Goal: Transaction & Acquisition: Purchase product/service

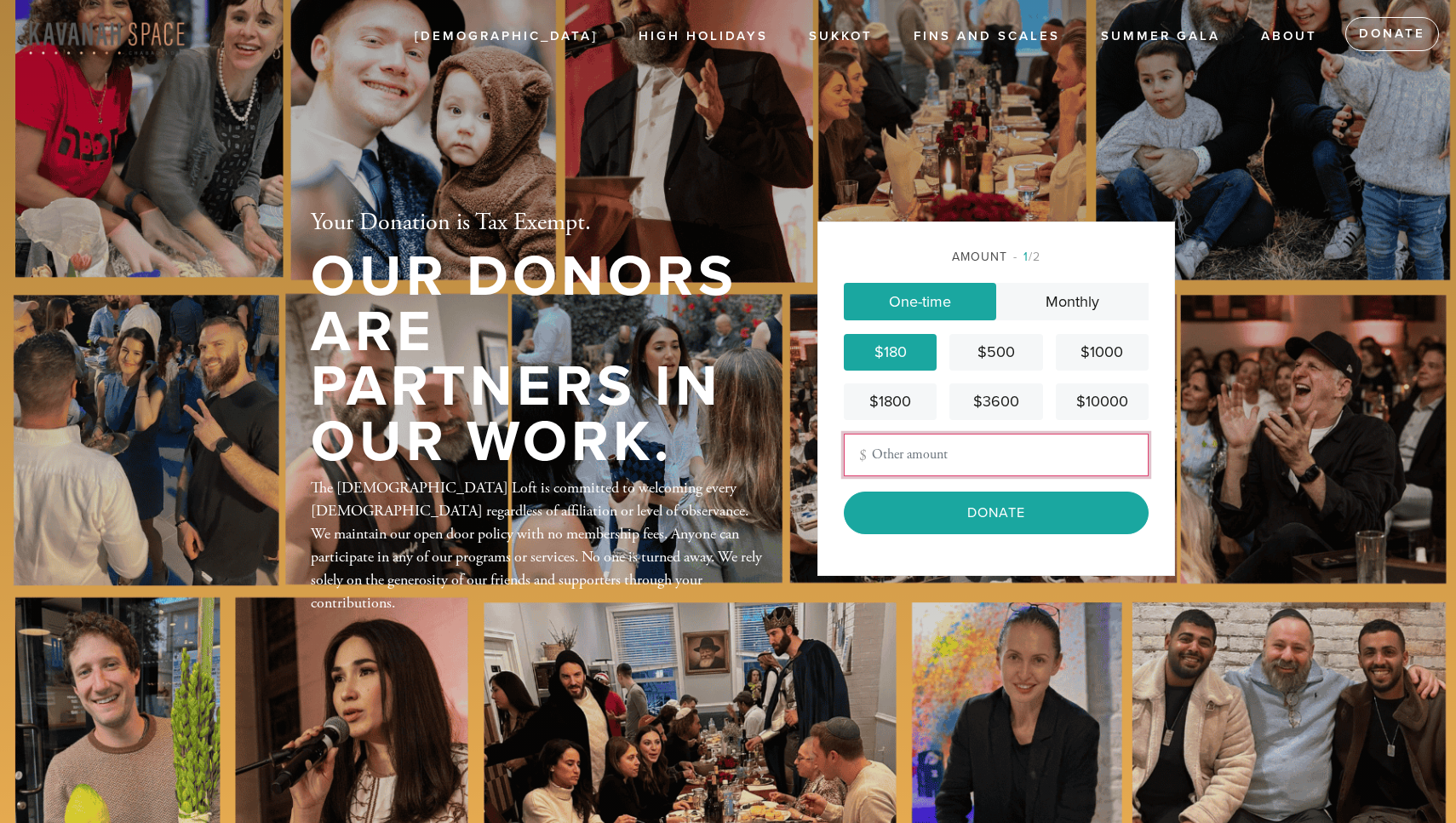
click at [961, 448] on input "Other Amount" at bounding box center [996, 455] width 305 height 42
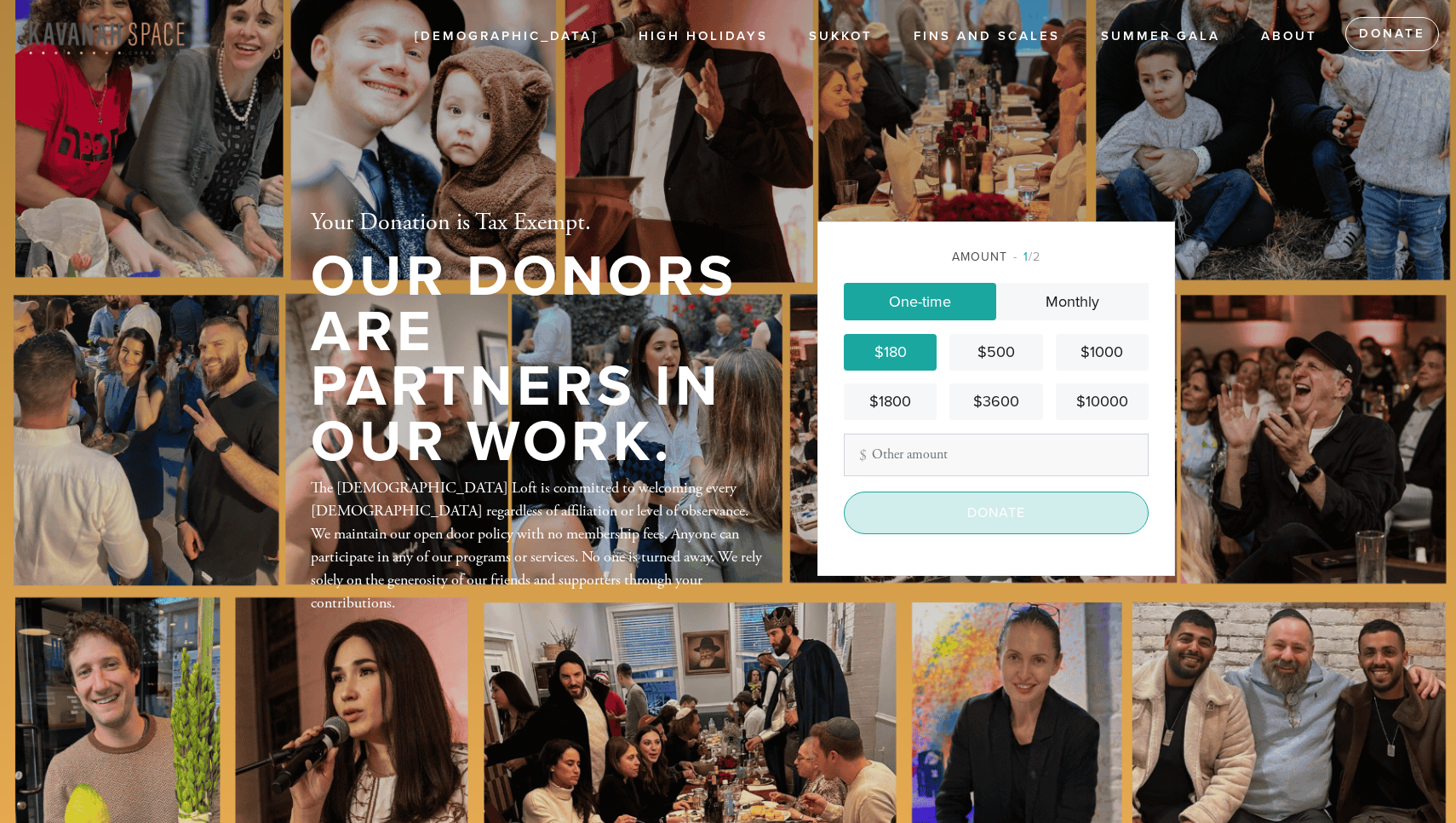
click at [989, 524] on input "Donate" at bounding box center [996, 513] width 305 height 42
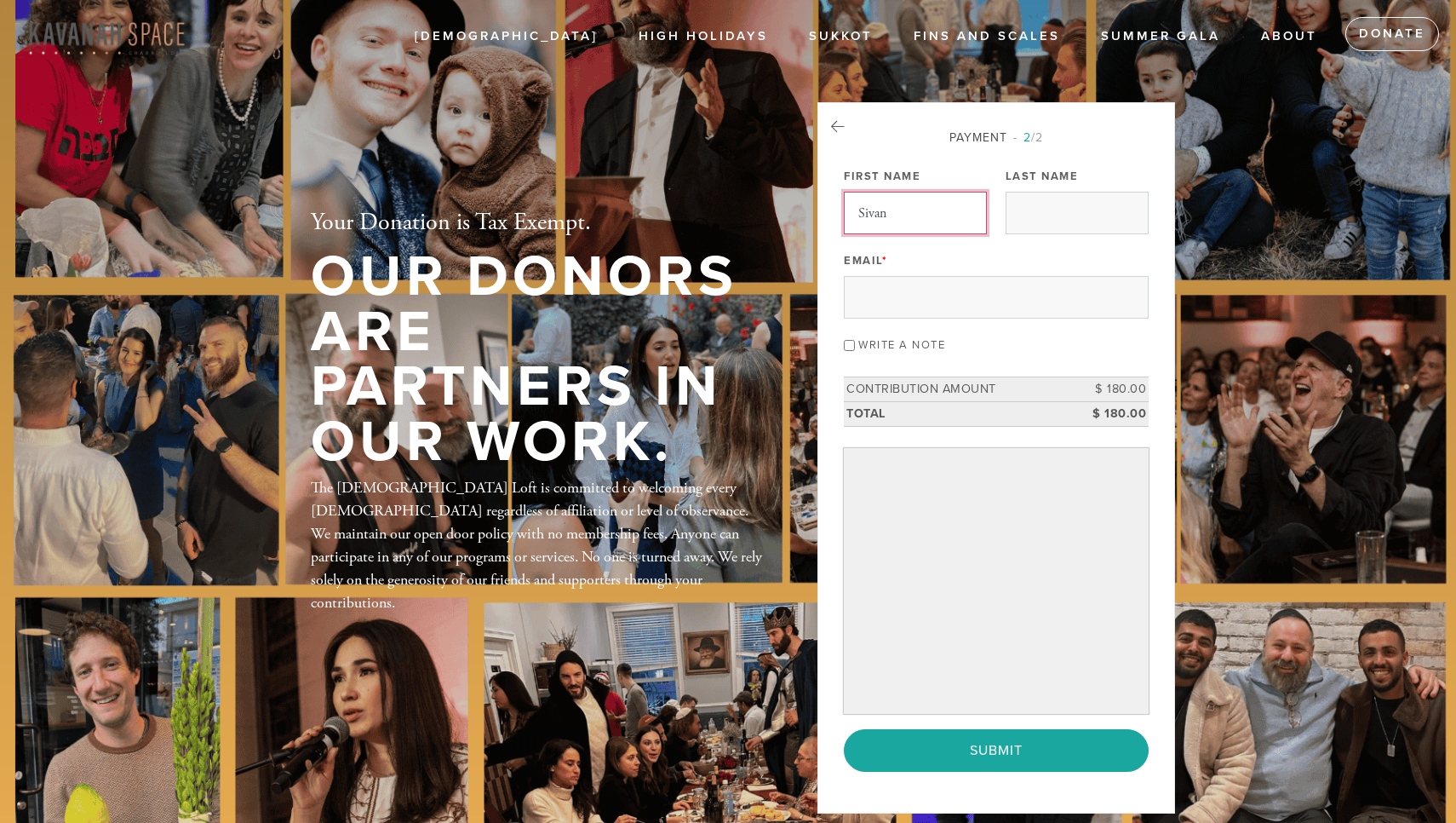
type input "Sivan"
type input "Aulov"
type input "sivan@sivanaulov.com"
click at [853, 346] on input "Write a note" at bounding box center [849, 345] width 11 height 11
checkbox input "true"
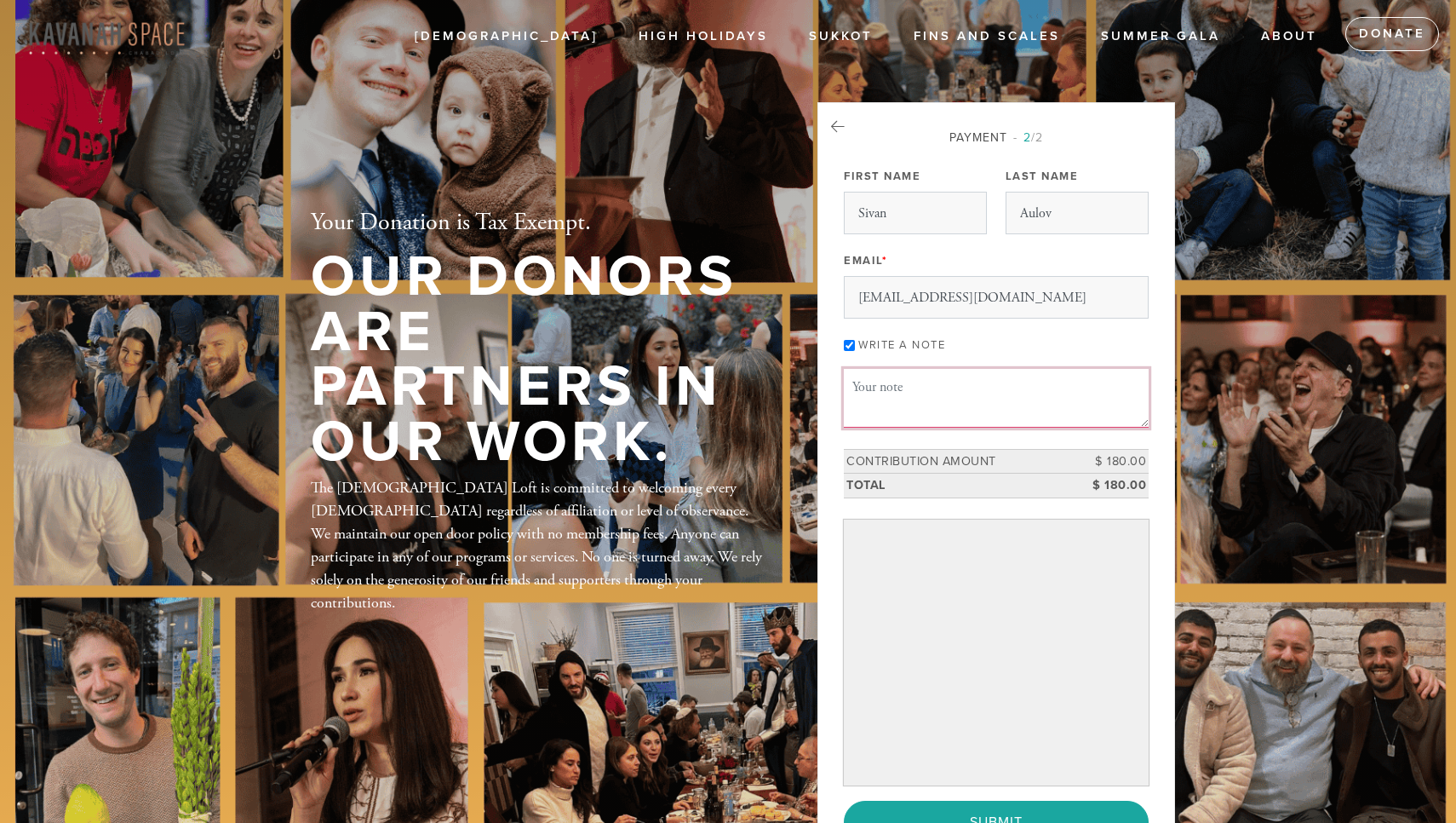
click at [921, 384] on textarea "Message or dedication" at bounding box center [996, 397] width 305 height 58
click at [980, 411] on textarea "Thanks for all the amazing work you do for our community <3" at bounding box center [996, 397] width 305 height 58
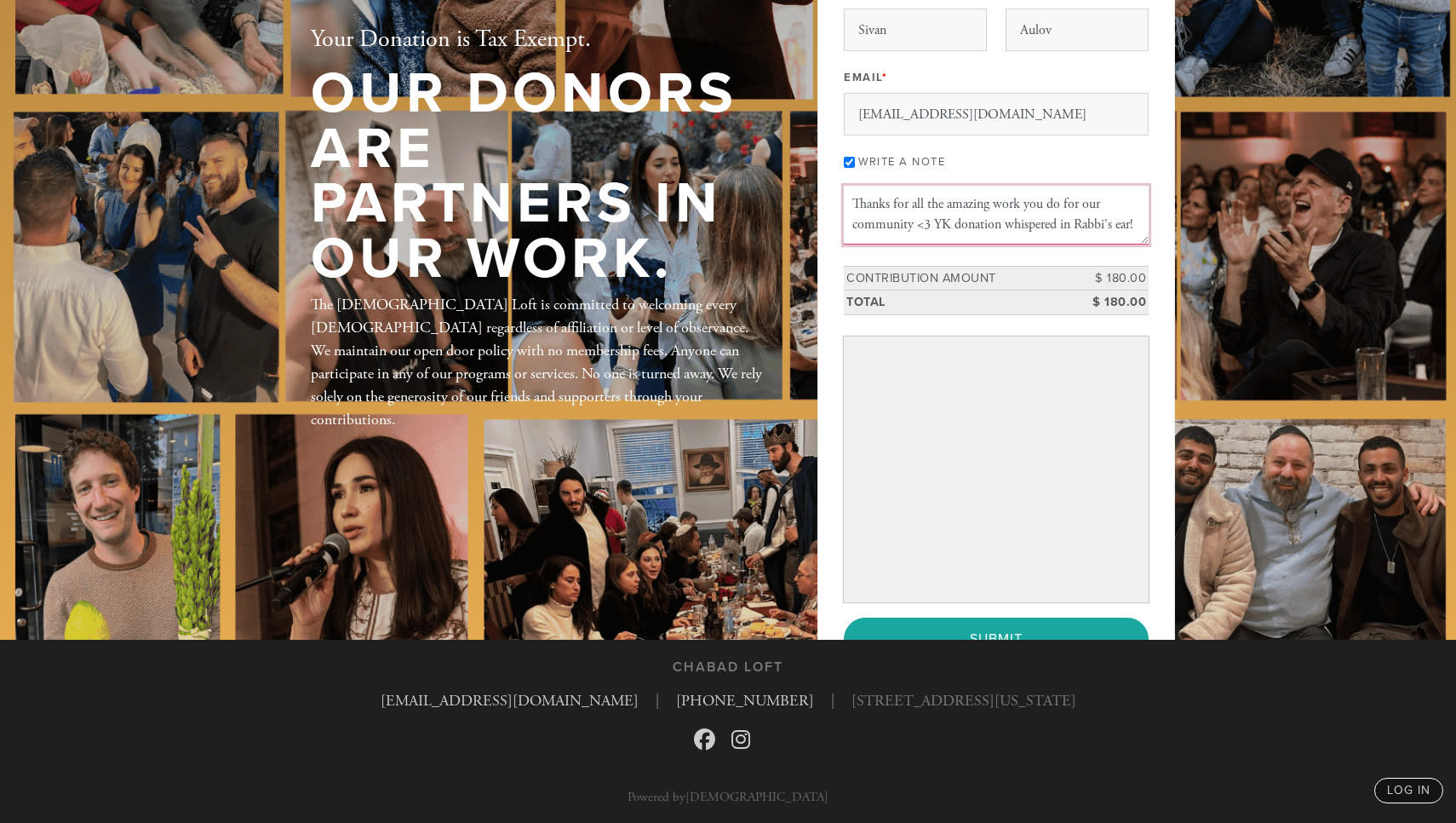
scroll to position [182, 0]
type textarea "Thanks for all the amazing work you do for our community <3 YK donation whisper…"
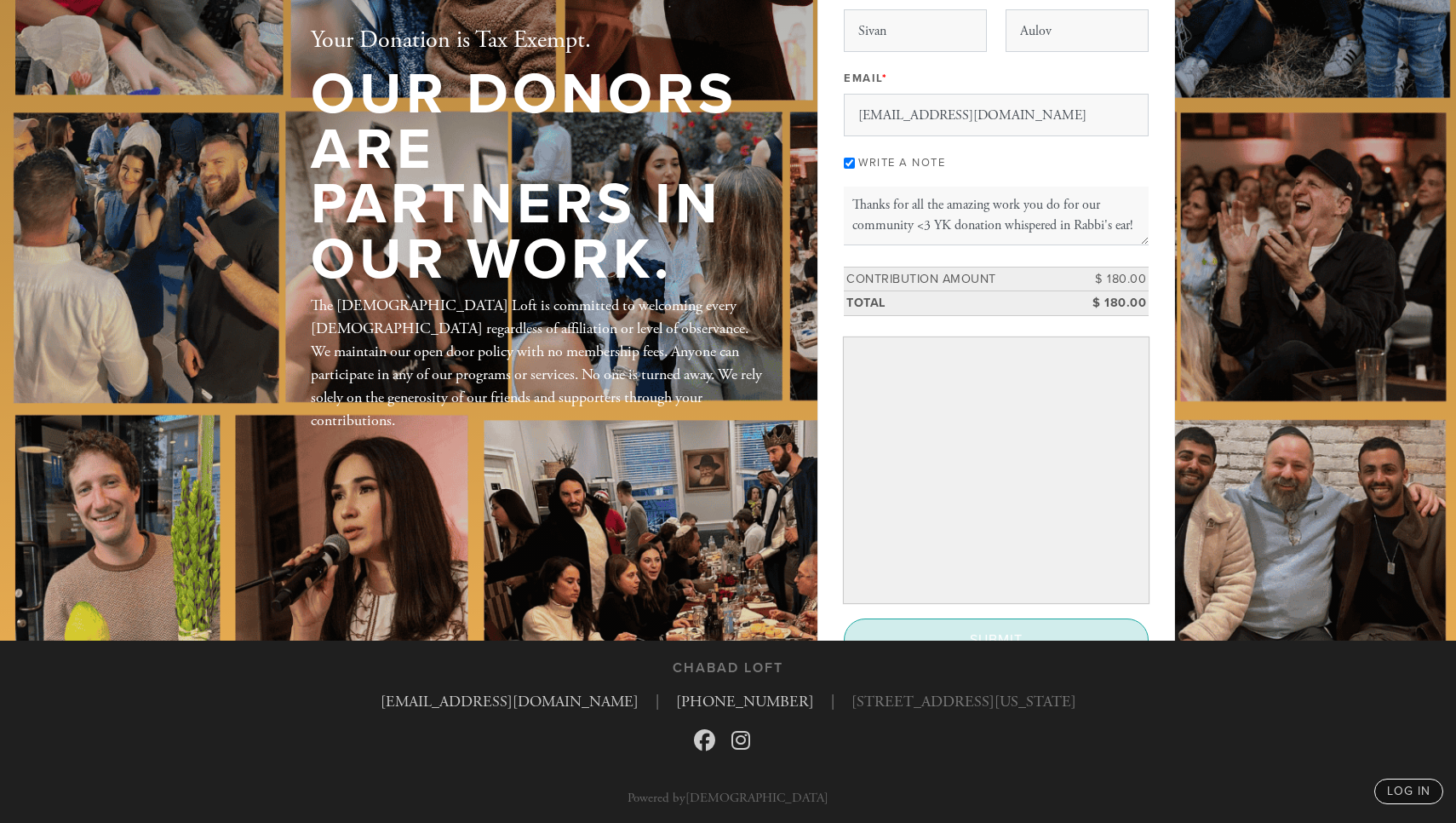
click at [1078, 623] on input "Submit" at bounding box center [996, 639] width 305 height 42
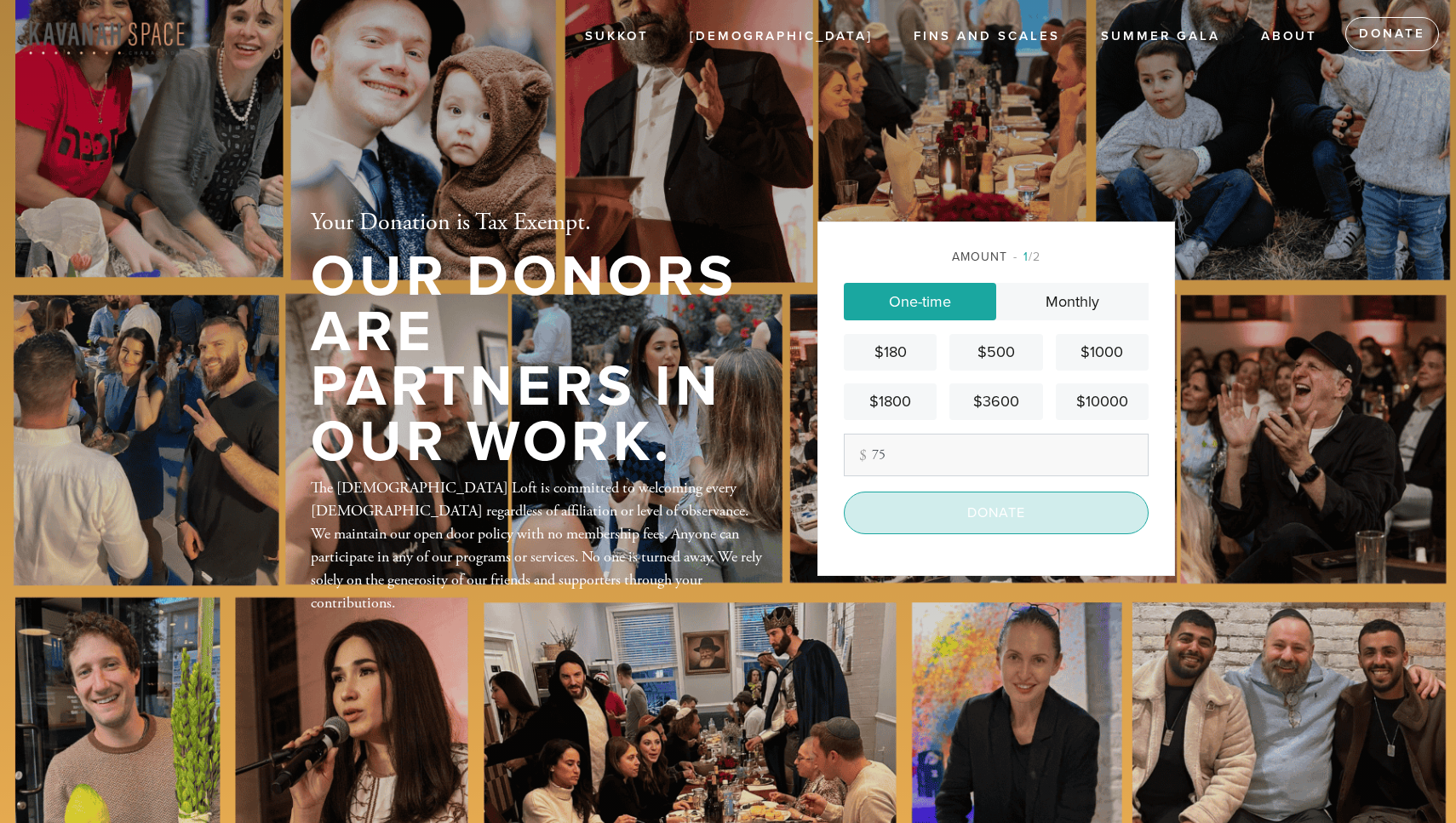
type input "75"
click at [977, 518] on input "Donate" at bounding box center [996, 513] width 305 height 42
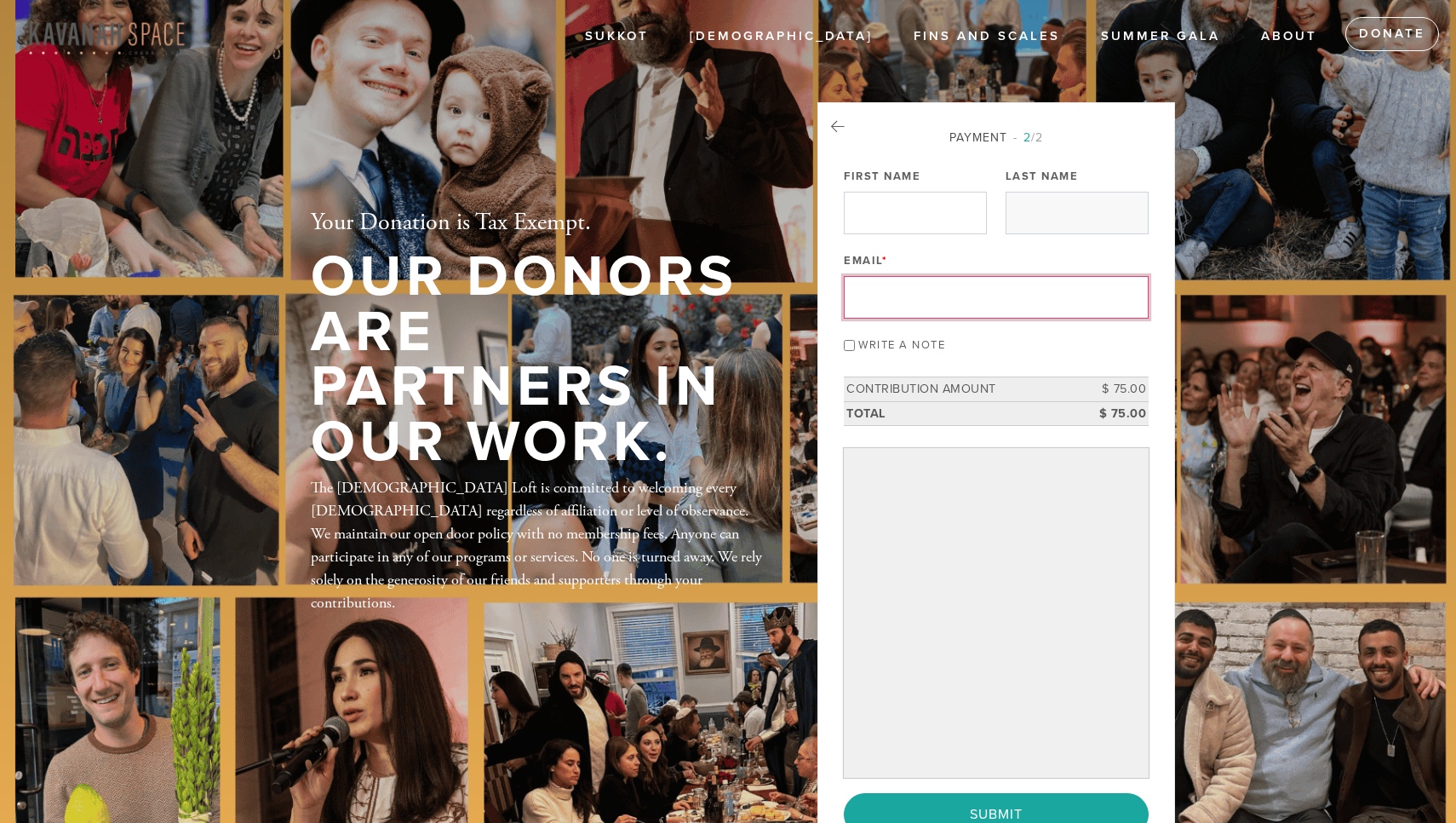
click at [890, 215] on input "First Name" at bounding box center [915, 213] width 143 height 42
type input "S"
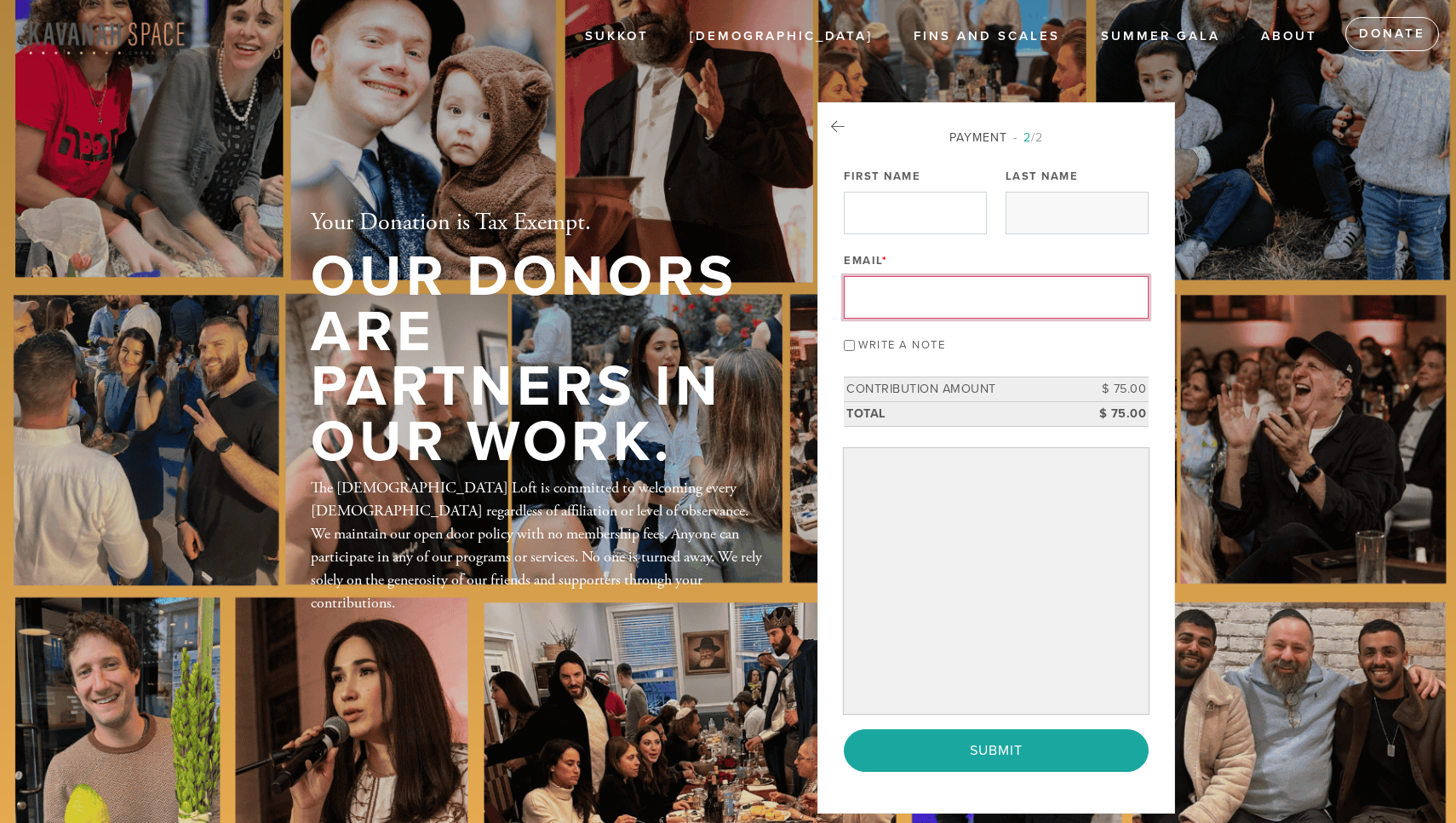
click at [892, 212] on input "First Name" at bounding box center [915, 213] width 143 height 42
type input "S"
click at [892, 208] on input "First Name" at bounding box center [915, 213] width 143 height 42
click at [893, 208] on input "First Name" at bounding box center [915, 213] width 143 height 42
click at [893, 222] on input "First Name" at bounding box center [915, 213] width 143 height 42
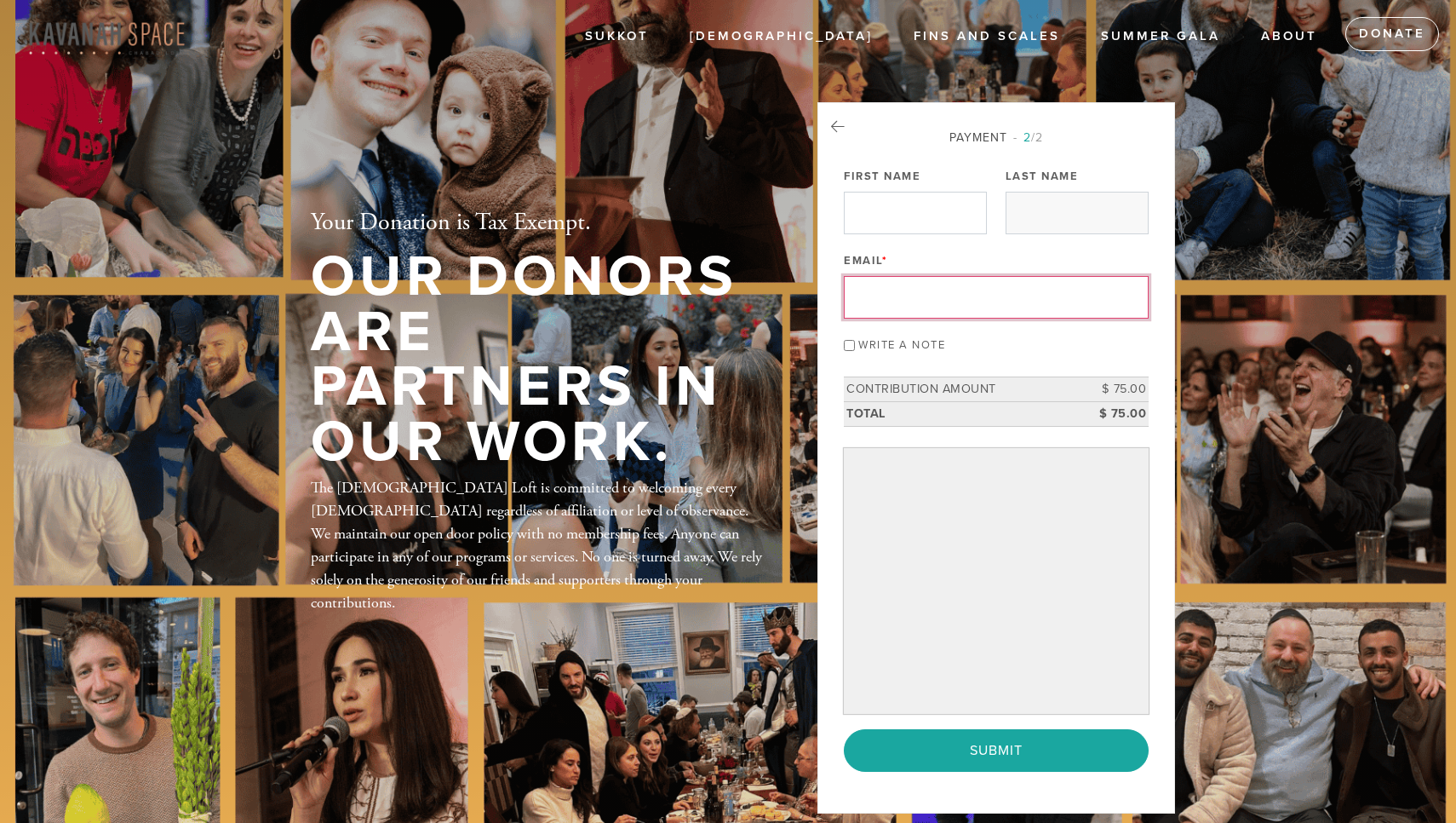
click at [893, 222] on input "First Name" at bounding box center [915, 213] width 143 height 42
type input "sivan@sivanaulov.com"
click at [907, 222] on input "First Name" at bounding box center [915, 213] width 143 height 42
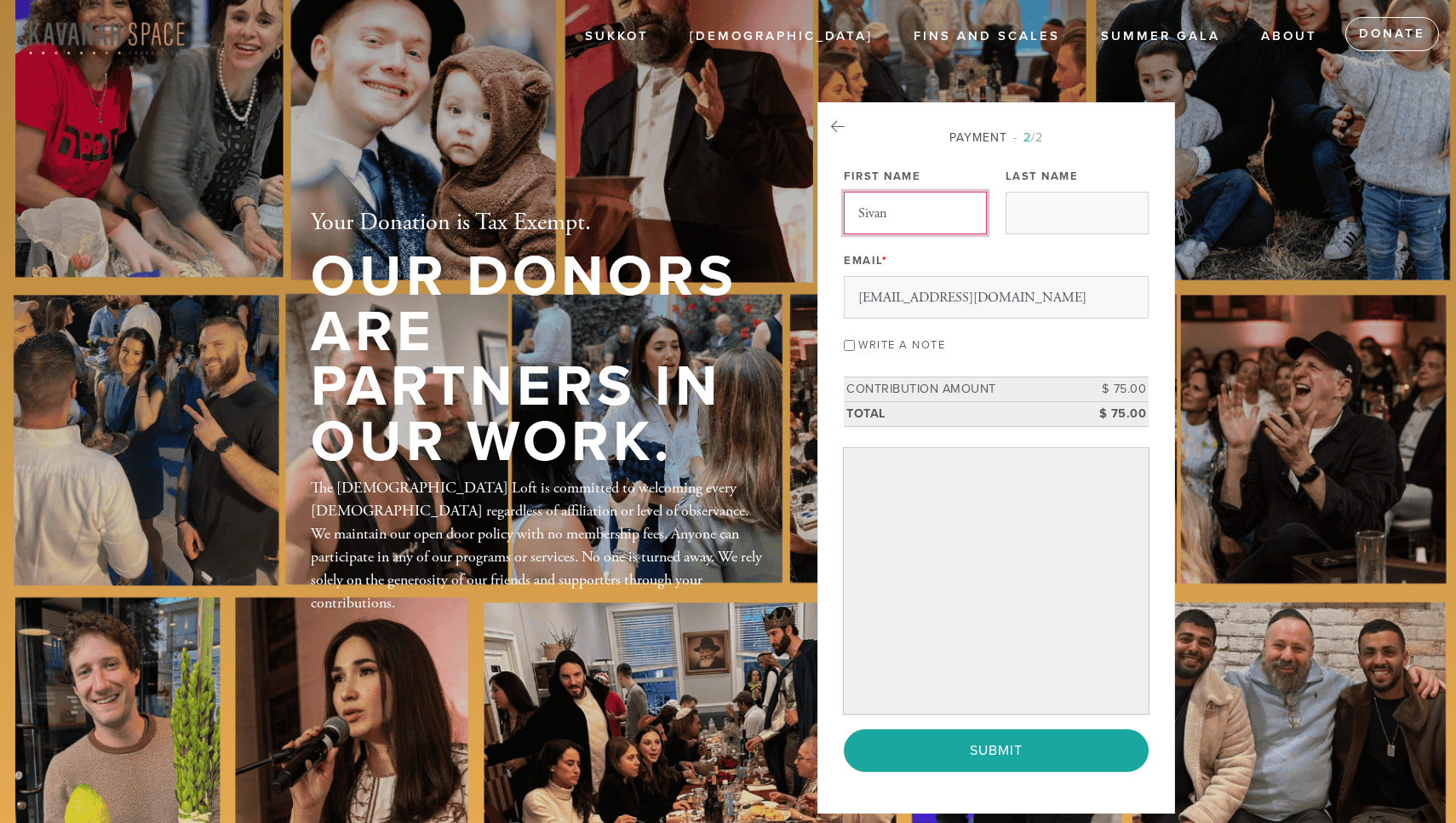
type input "Sivan"
type input "Aulov"
click at [849, 347] on input "Write a note" at bounding box center [849, 345] width 11 height 11
checkbox input "true"
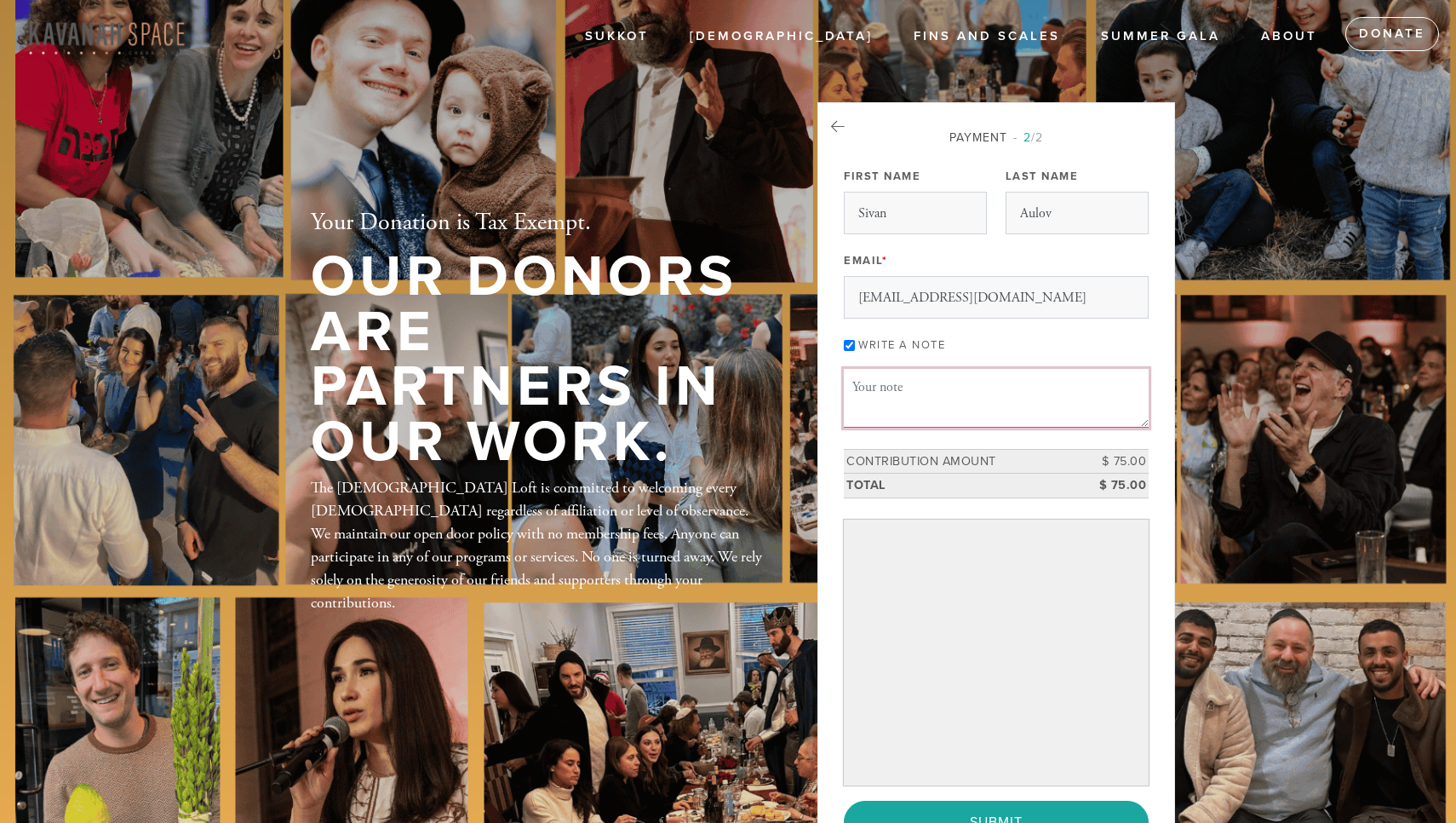
click at [899, 394] on textarea "Message or dedication" at bounding box center [996, 397] width 305 height 58
type textarea "s"
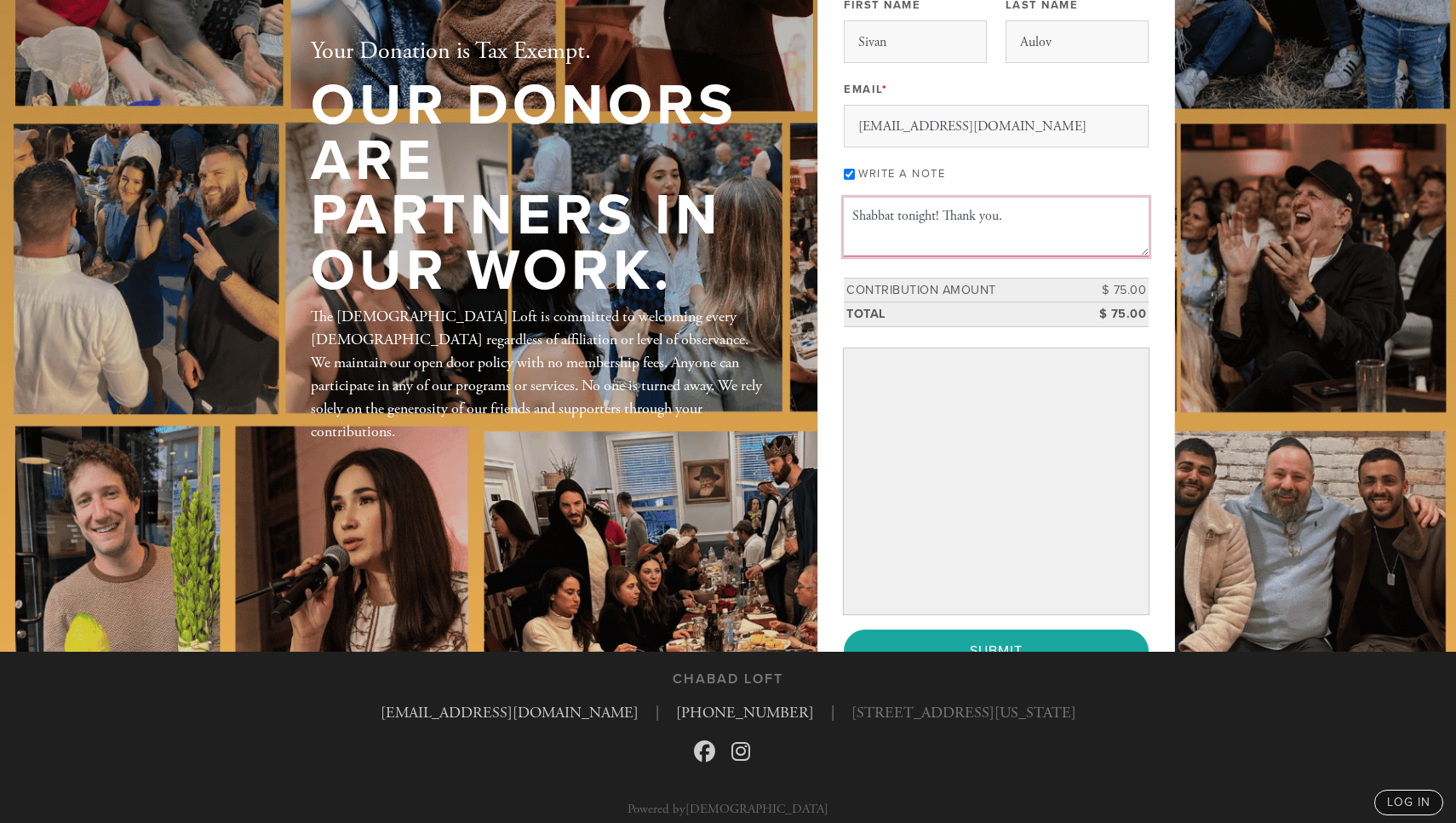
type textarea "Shabbat tonight! Thank you."
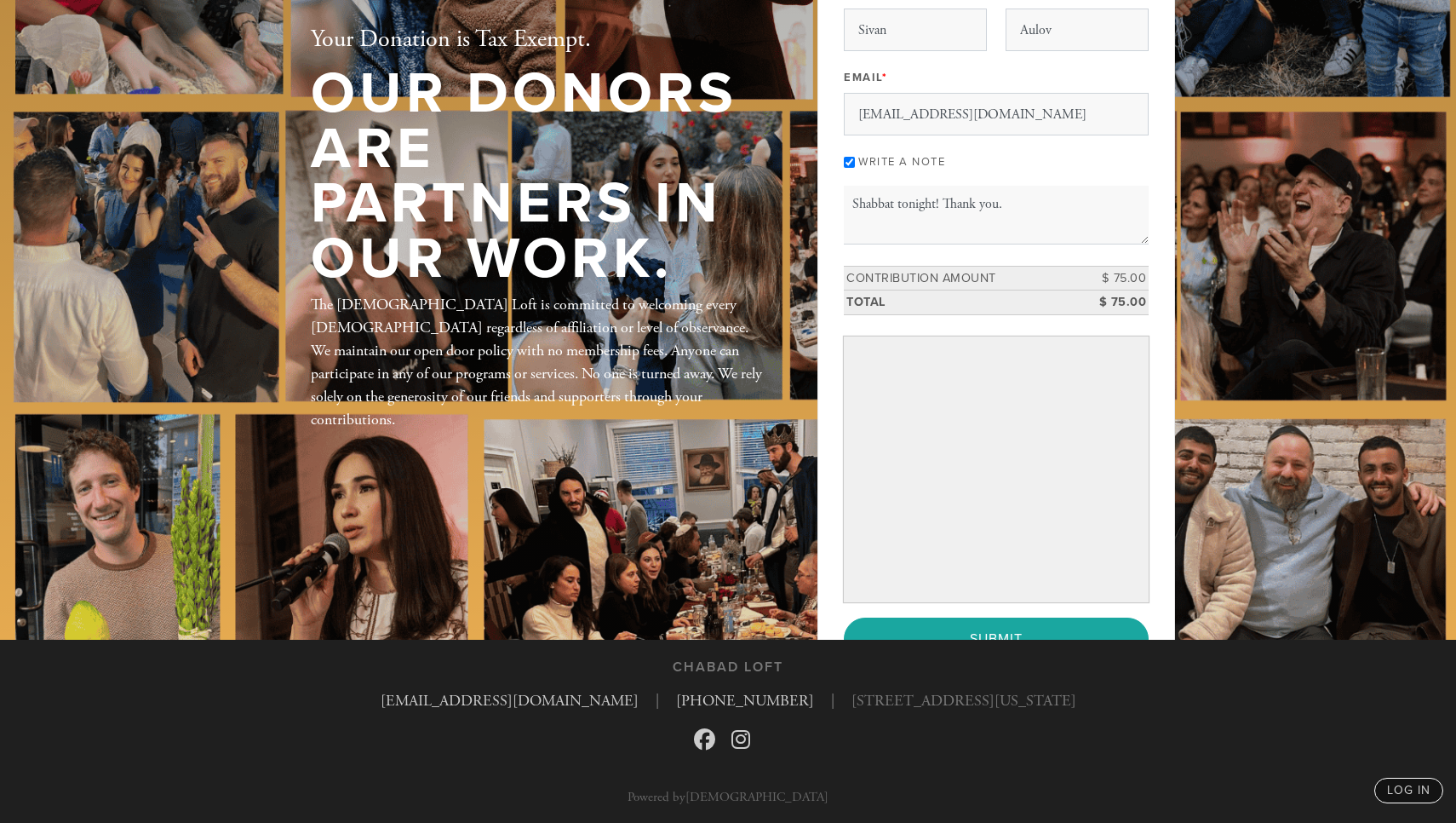
scroll to position [182, 0]
click at [1246, 578] on header "Sukkot SHABBAT Fins and Scales Summer Gala ABOUT CHABAD LOFT RABBI YAKOV Contac…" at bounding box center [728, 229] width 1456 height 823
click at [1008, 630] on input "Submit" at bounding box center [996, 639] width 305 height 42
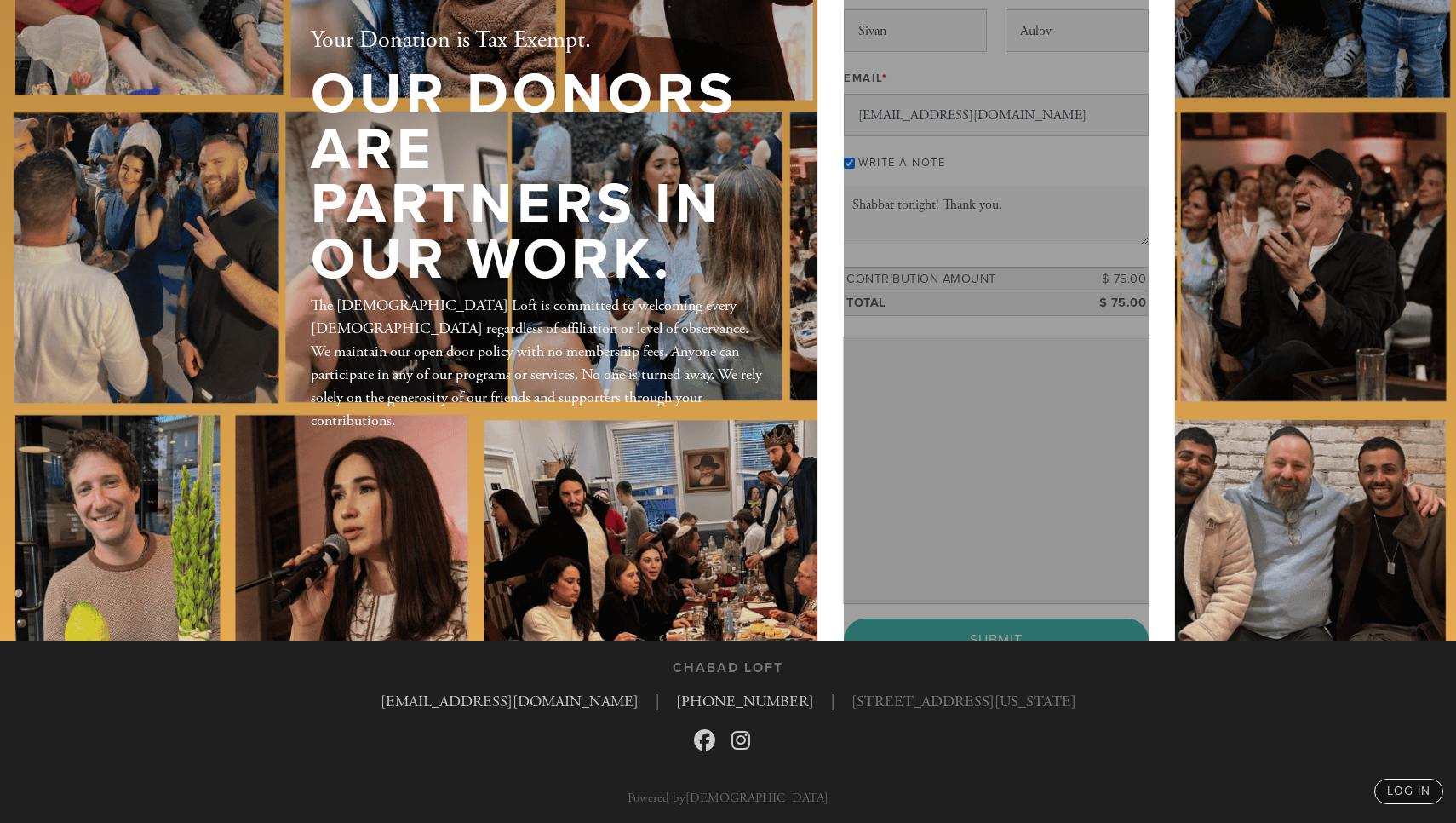
scroll to position [180, 0]
